Goal: Check status: Check status

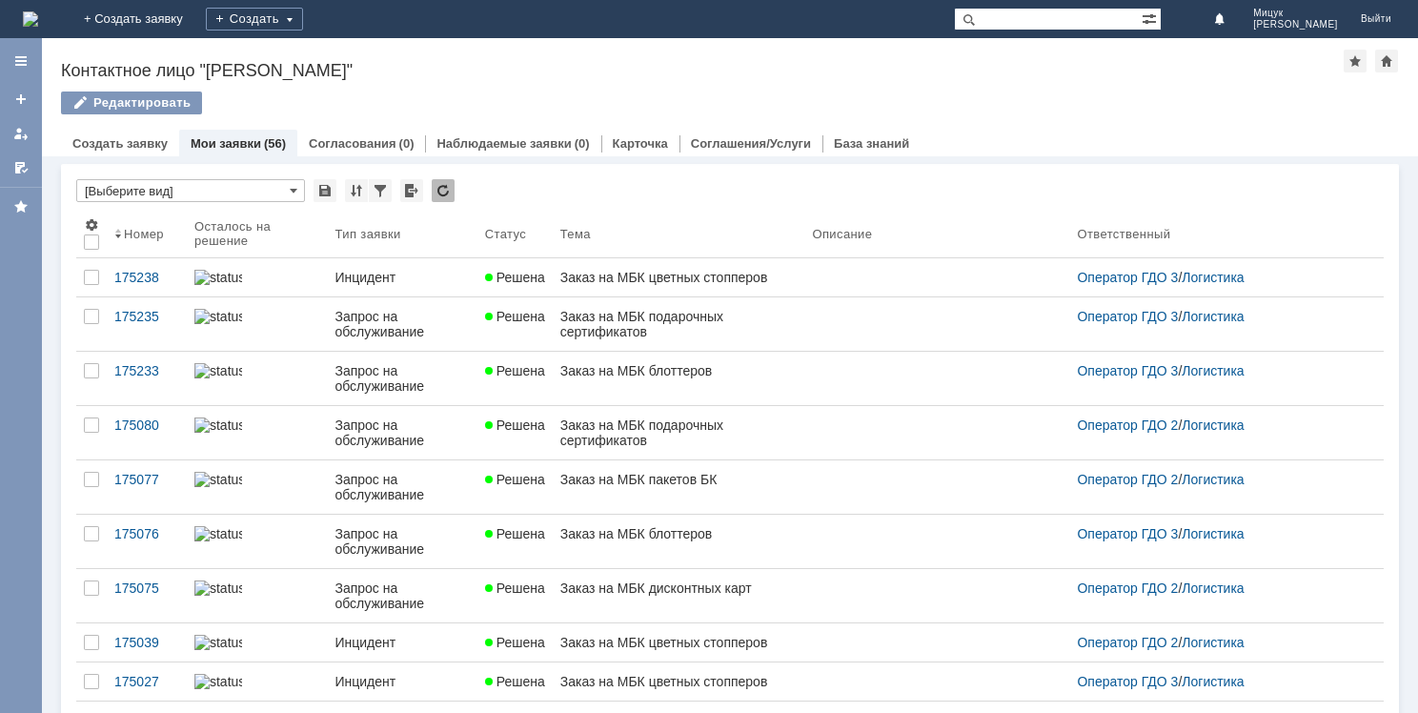
click at [231, 148] on link "Мои заявки" at bounding box center [226, 143] width 70 height 14
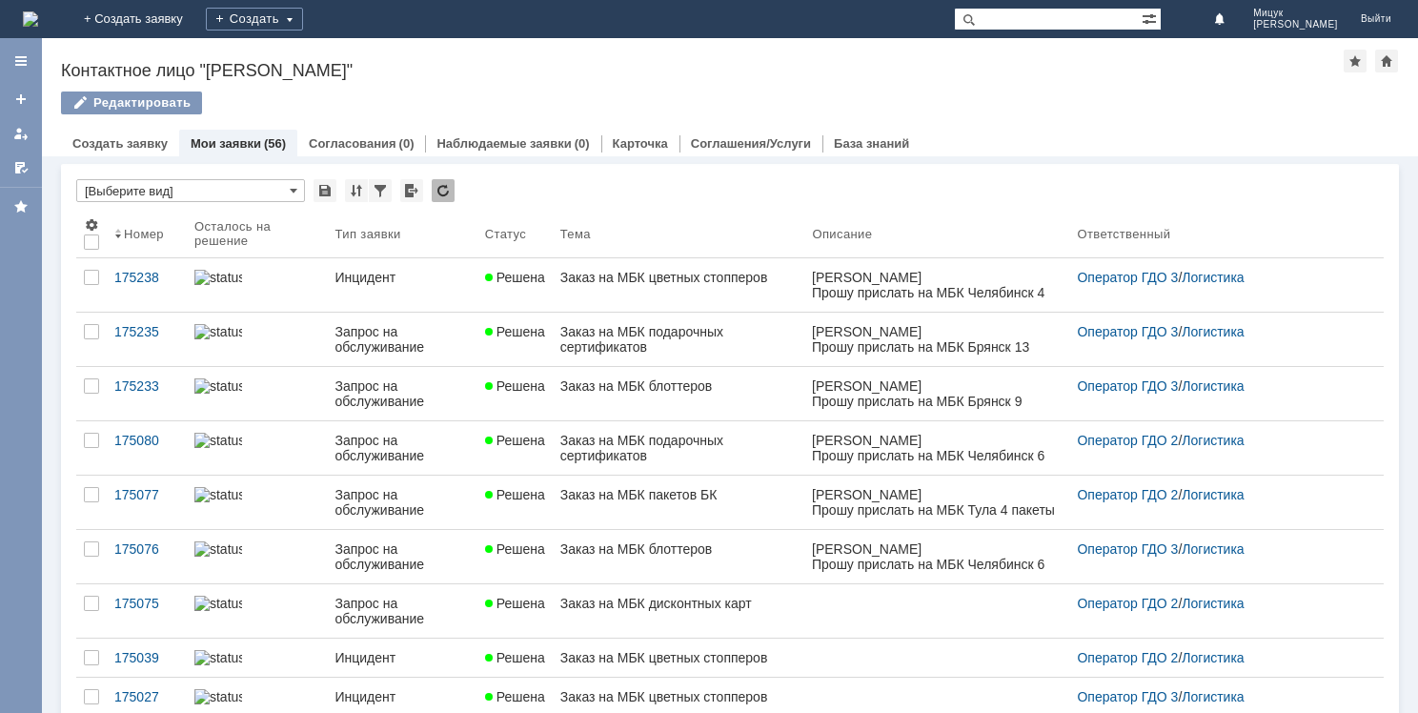
click at [233, 141] on link "Мои заявки" at bounding box center [226, 143] width 70 height 14
click at [236, 143] on link "Мои заявки" at bounding box center [226, 143] width 70 height 14
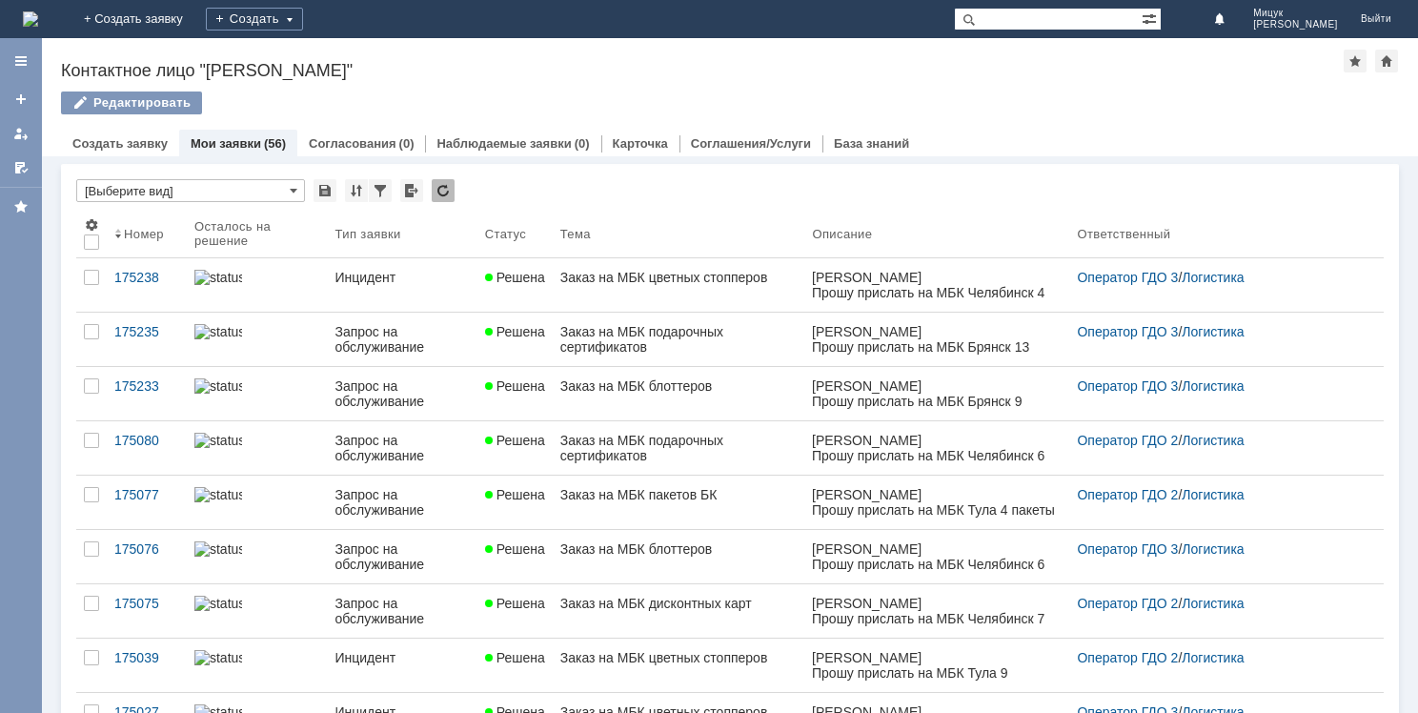
click at [253, 141] on link "Мои заявки" at bounding box center [226, 143] width 70 height 14
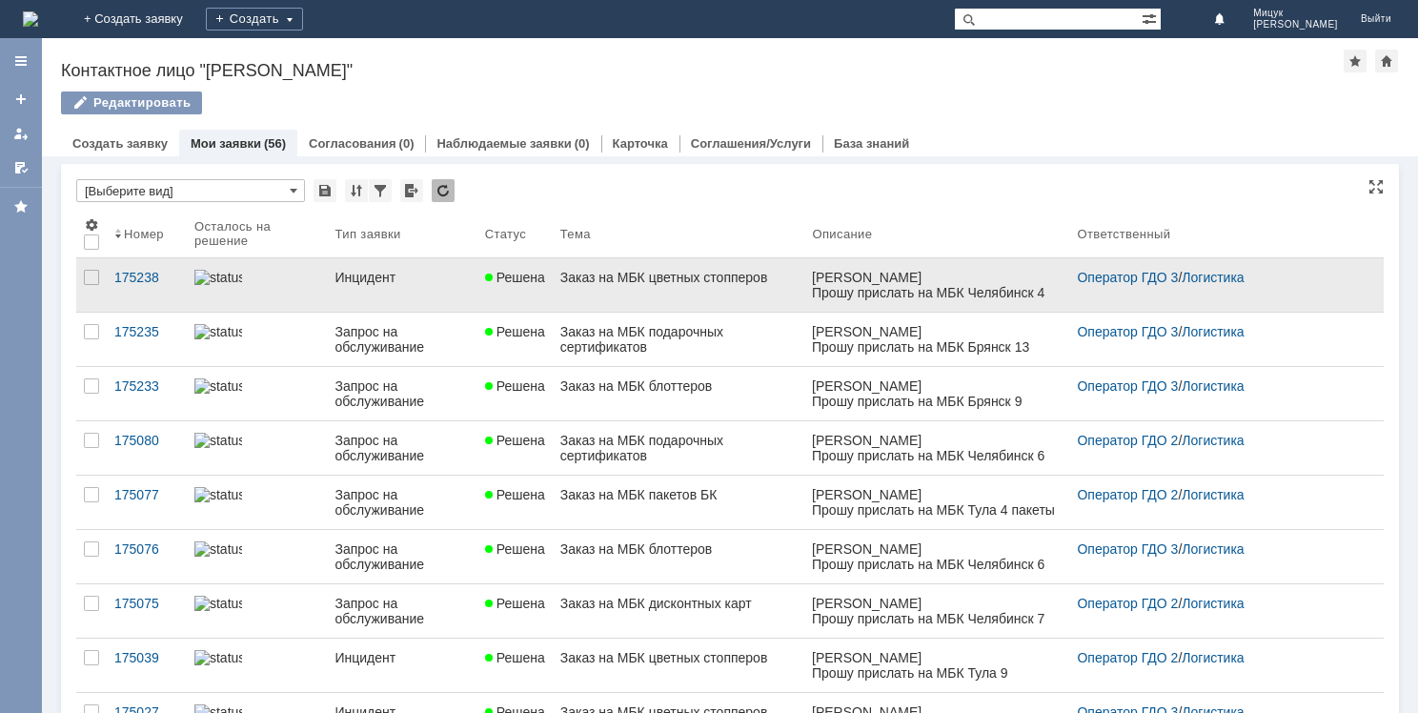
click at [609, 281] on div "Заказ на МБК цветных стопперов" at bounding box center [678, 277] width 237 height 15
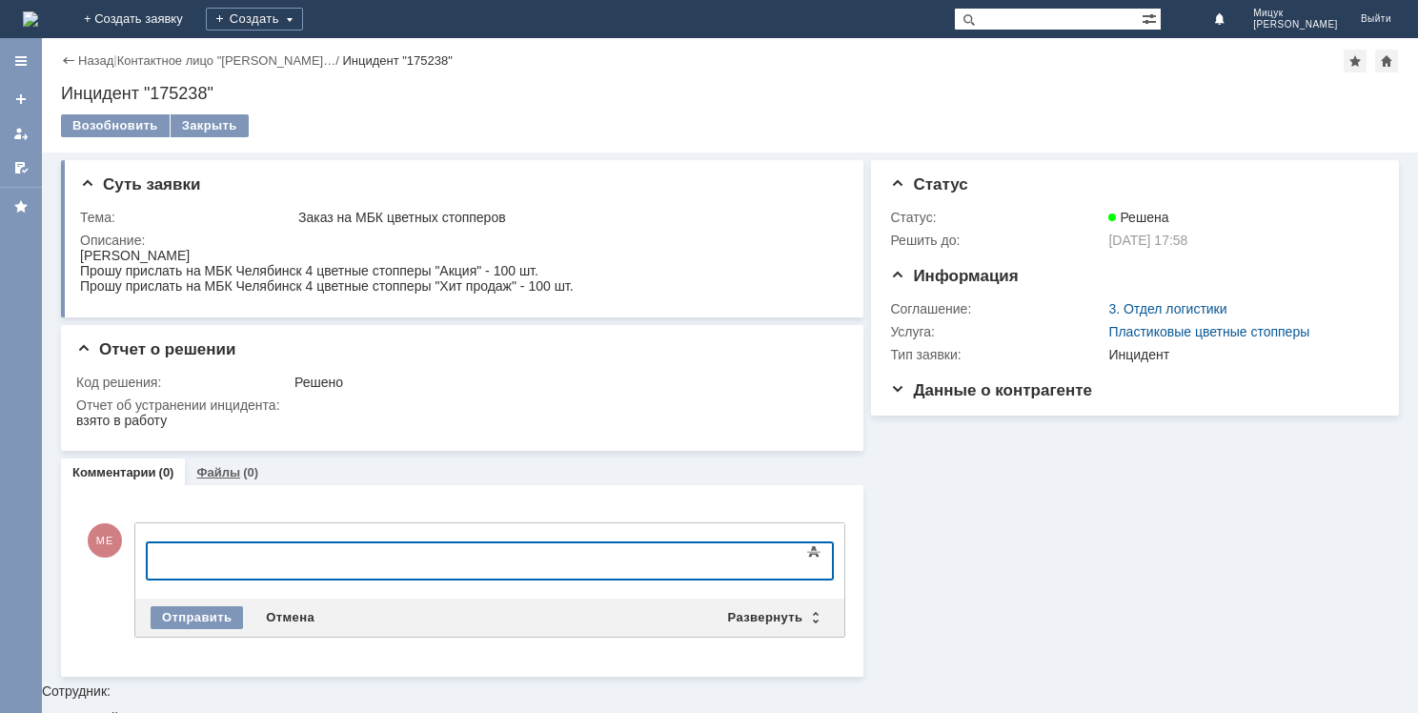
click at [233, 479] on div "Файлы (0)" at bounding box center [227, 472] width 85 height 28
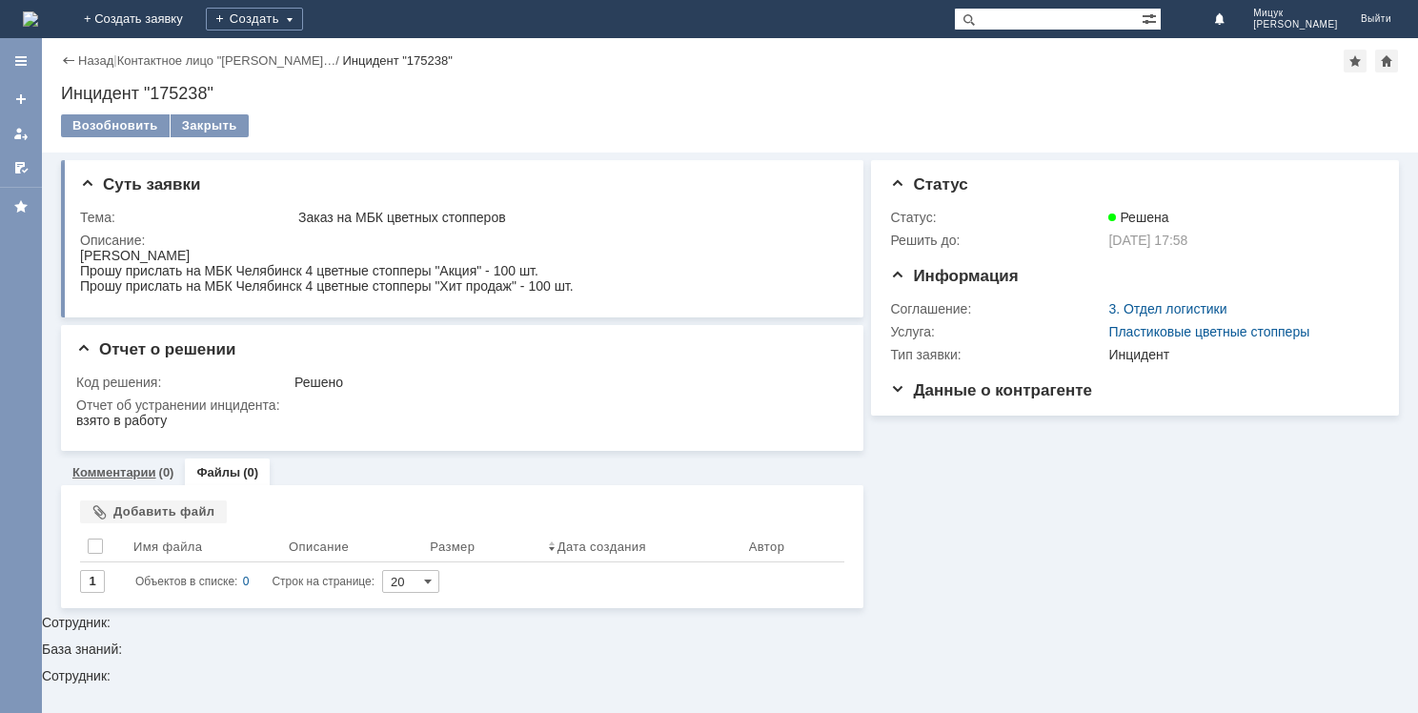
click at [111, 471] on link "Комментарии" at bounding box center [114, 472] width 84 height 14
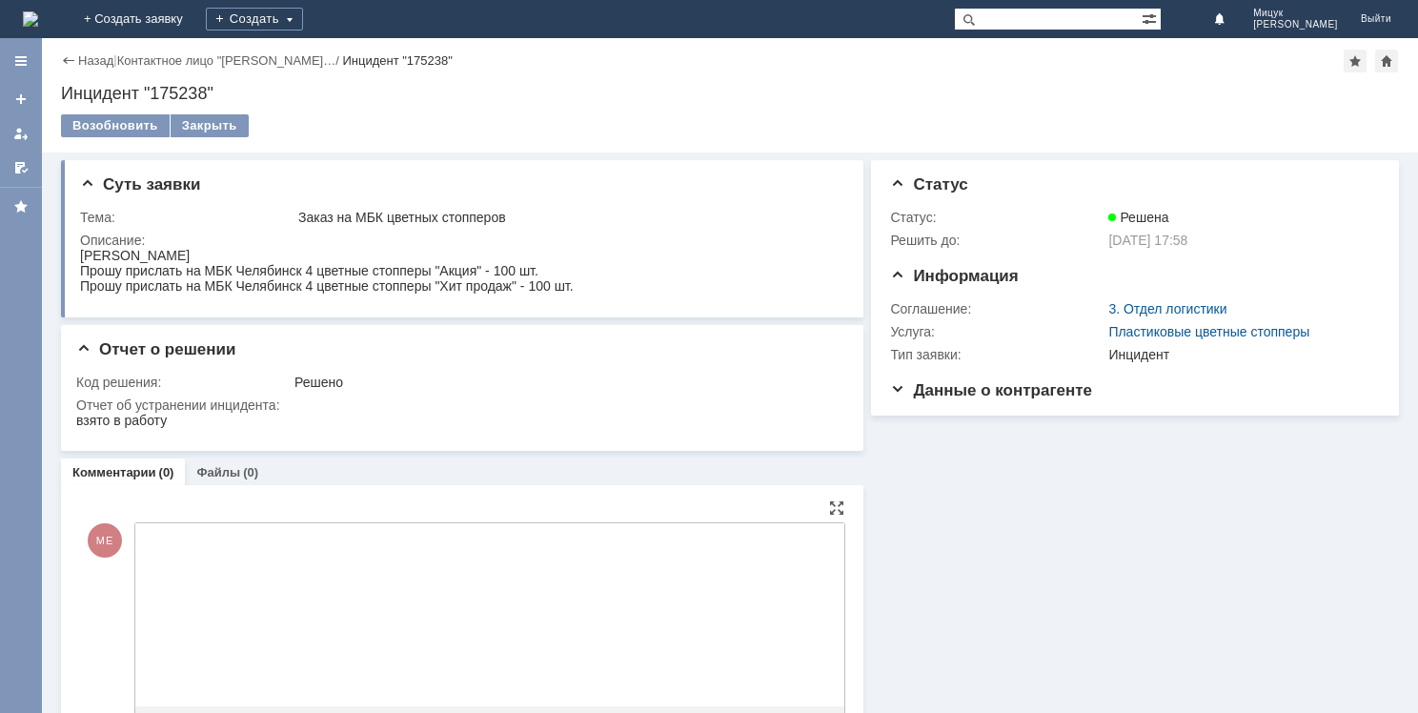
drag, startPoint x: 410, startPoint y: 1088, endPoint x: 267, endPoint y: 547, distance: 559.6
